Goal: Transaction & Acquisition: Subscribe to service/newsletter

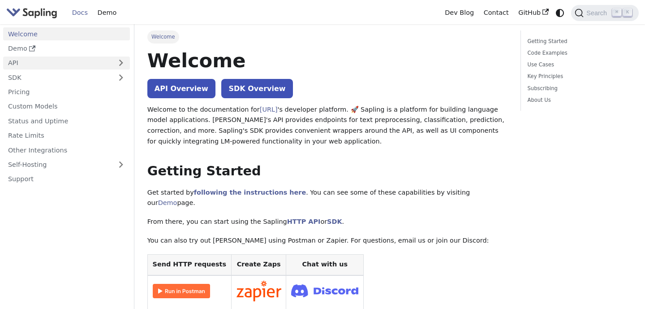
click at [99, 63] on link "API" at bounding box center [57, 62] width 109 height 13
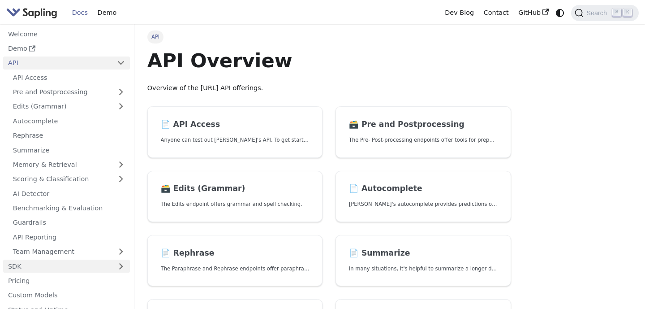
click at [86, 261] on link "SDK" at bounding box center [57, 265] width 109 height 13
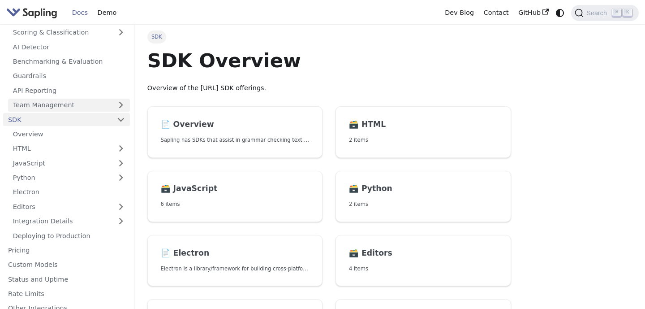
scroll to position [148, 0]
click at [119, 173] on link "Python" at bounding box center [69, 176] width 122 height 13
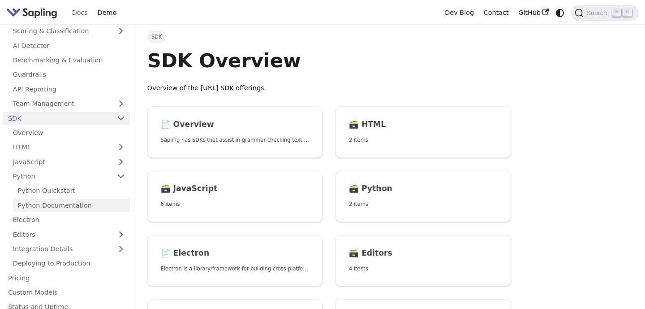
click at [83, 201] on link "Python Documentation" at bounding box center [71, 205] width 117 height 13
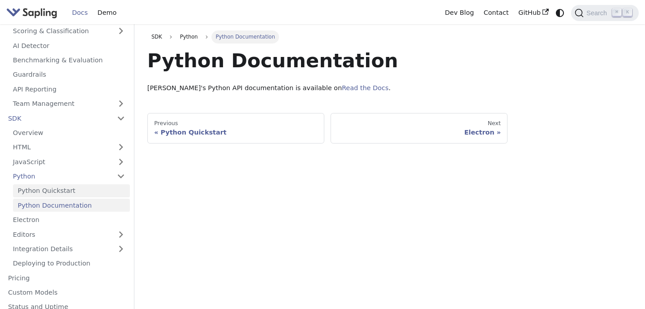
click at [110, 194] on link "Python Quickstart" at bounding box center [71, 190] width 117 height 13
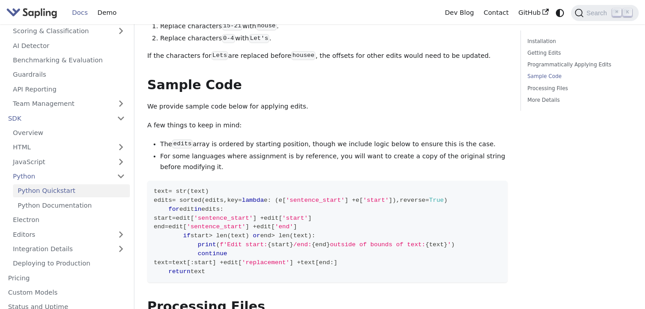
scroll to position [1029, 0]
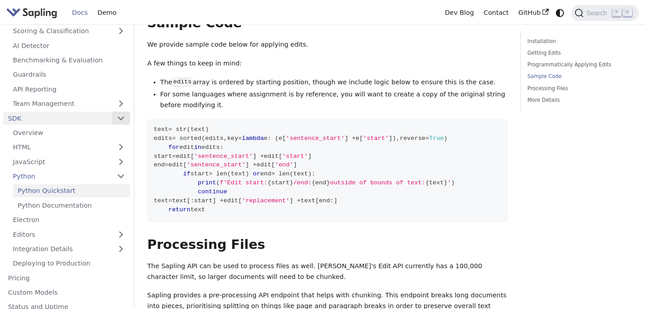
click at [122, 120] on button "Collapse sidebar category 'SDK'" at bounding box center [121, 118] width 18 height 13
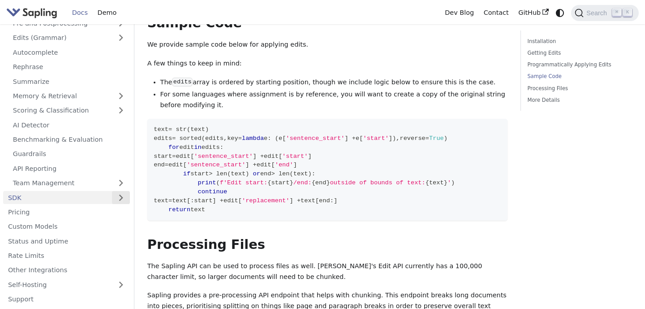
scroll to position [69, 0]
click at [123, 196] on button "Expand sidebar category 'SDK'" at bounding box center [121, 197] width 18 height 13
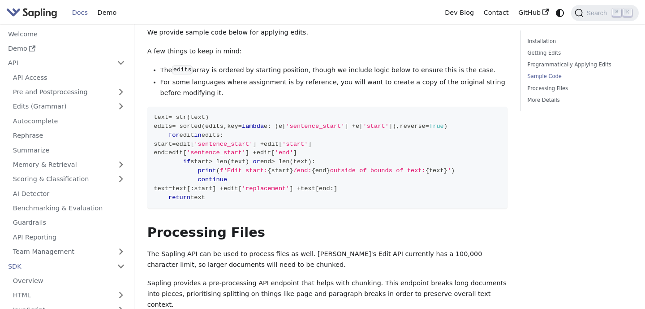
scroll to position [1096, 0]
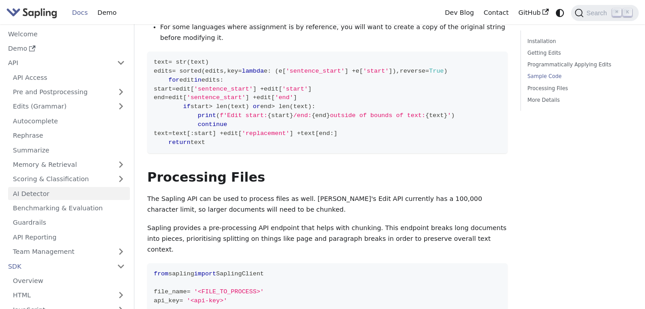
click at [73, 192] on link "AI Detector" at bounding box center [69, 193] width 122 height 13
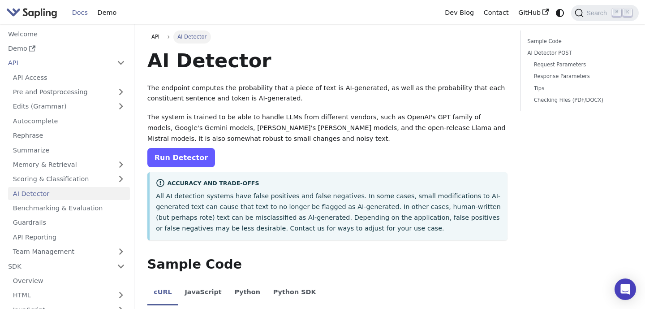
click at [192, 162] on link "Run Detector" at bounding box center [181, 157] width 68 height 19
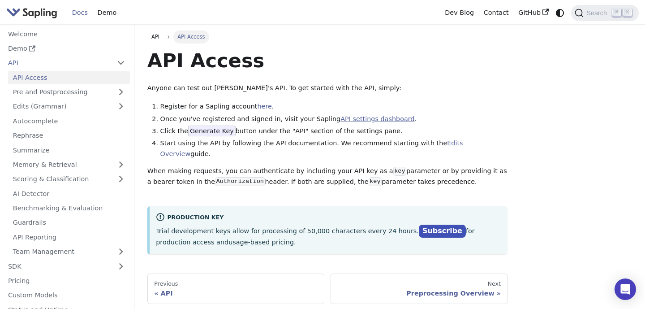
click at [367, 121] on link "API settings dashboard" at bounding box center [378, 118] width 74 height 7
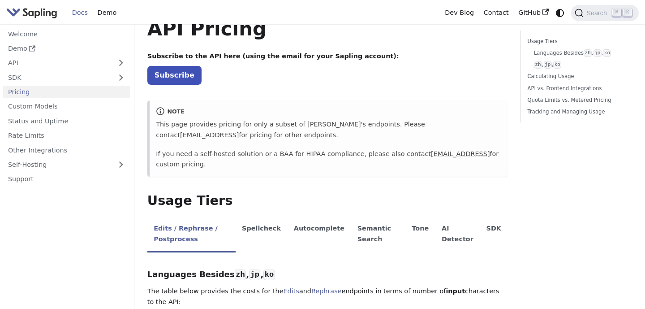
scroll to position [16, 0]
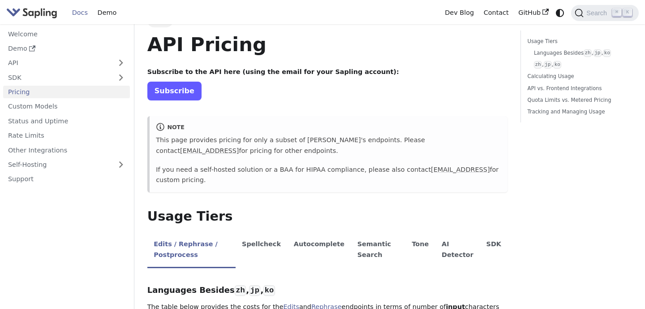
click at [176, 94] on link "Subscribe" at bounding box center [174, 91] width 54 height 18
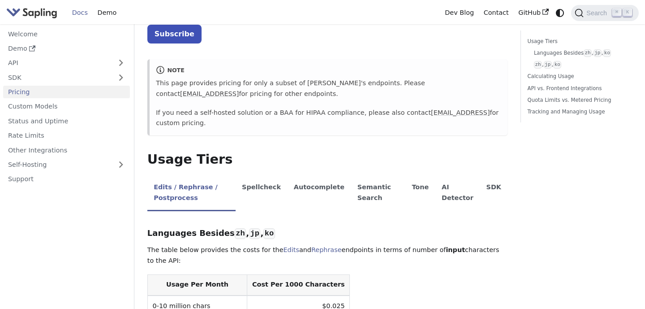
scroll to position [30, 0]
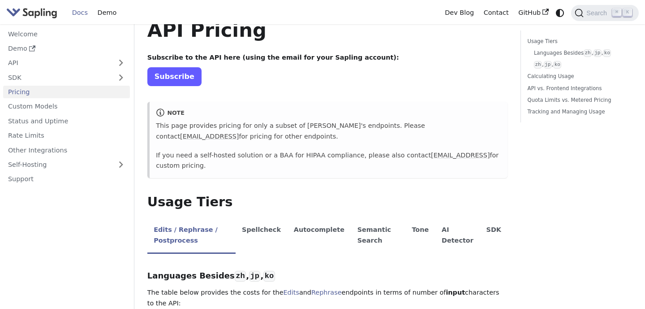
click at [183, 80] on link "Subscribe" at bounding box center [174, 76] width 54 height 18
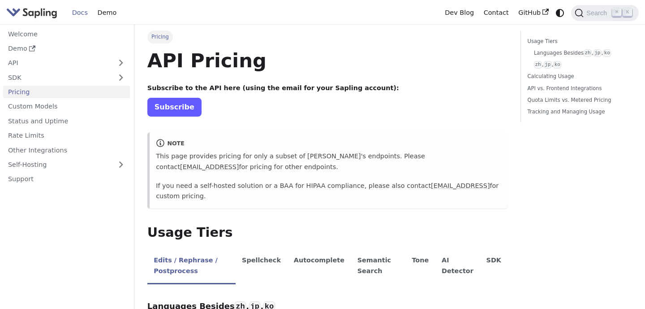
click at [184, 108] on link "Subscribe" at bounding box center [174, 107] width 54 height 18
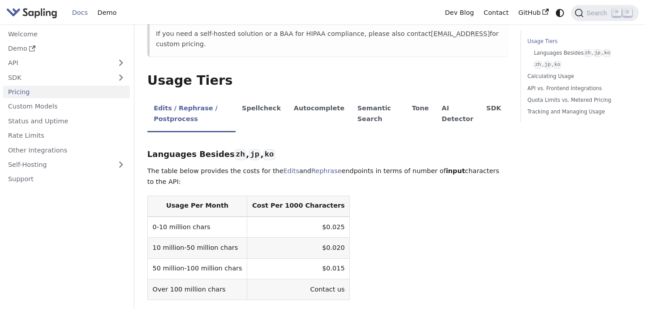
scroll to position [164, 0]
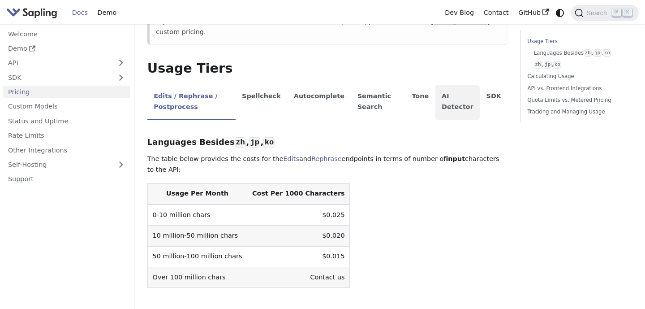
click at [449, 101] on li "AI Detector" at bounding box center [458, 102] width 45 height 35
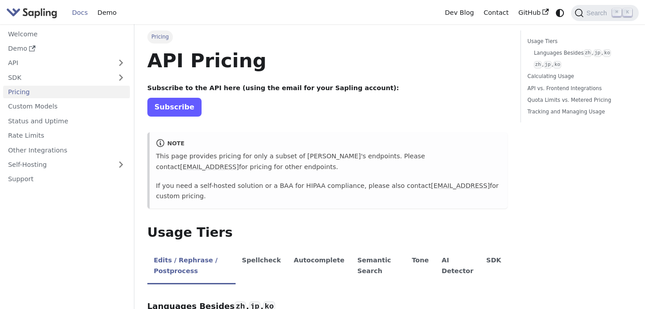
click at [168, 107] on link "Subscribe" at bounding box center [174, 107] width 54 height 18
